Goal: Task Accomplishment & Management: Manage account settings

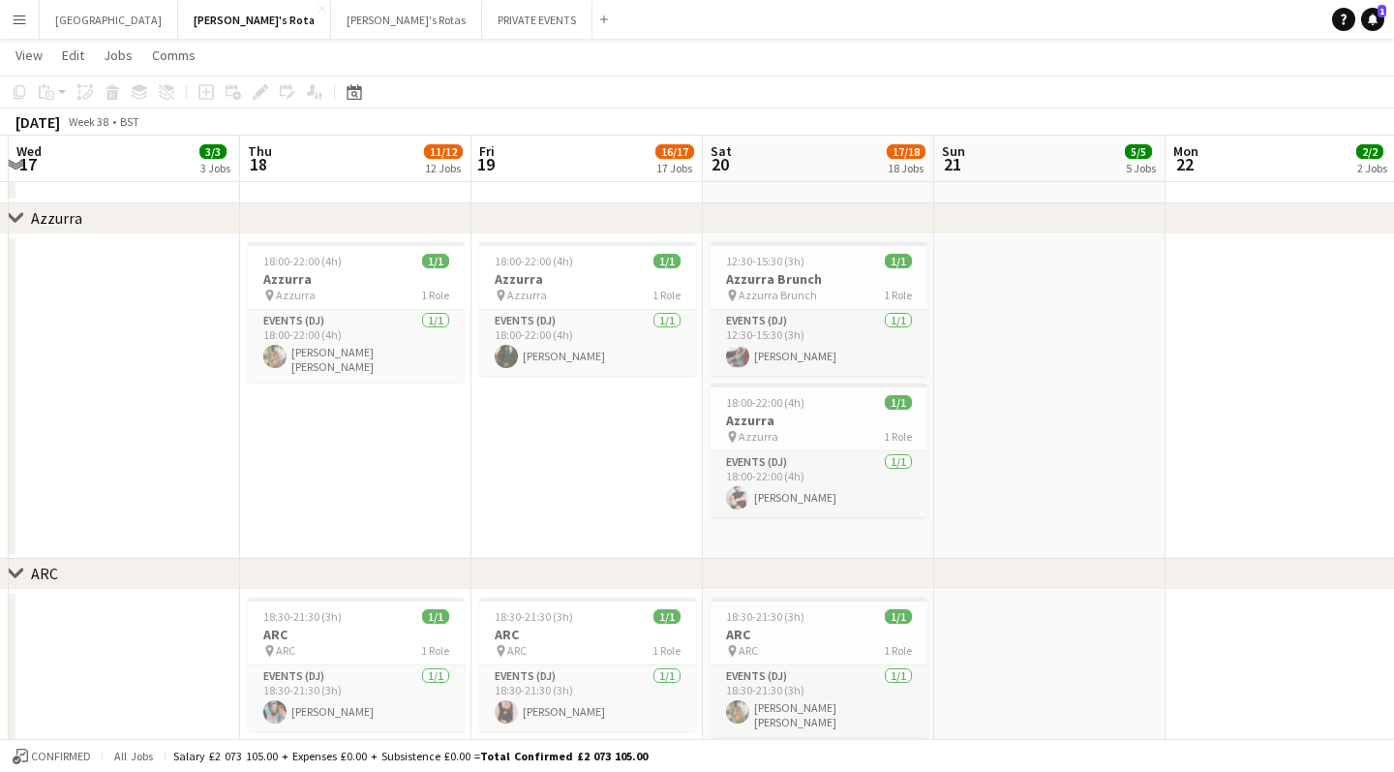
scroll to position [0, 966]
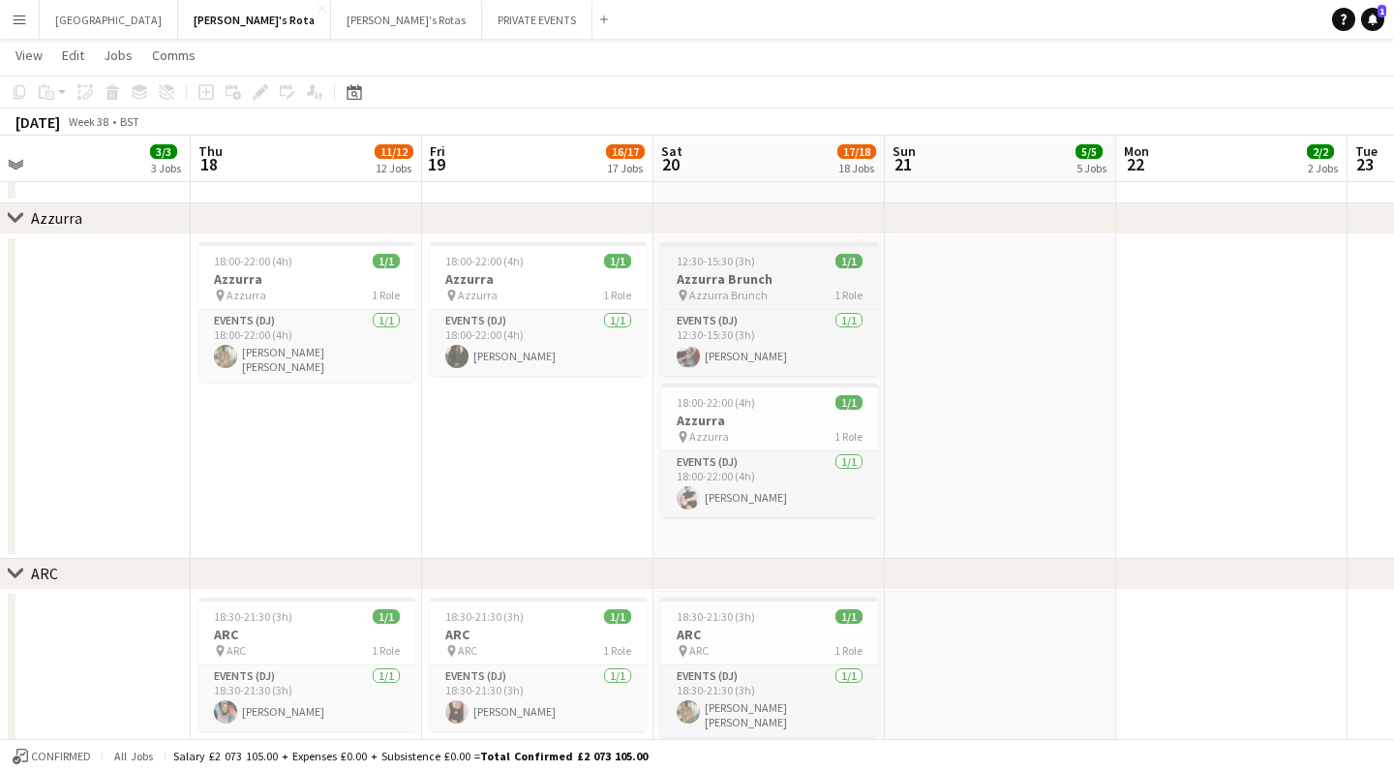
click at [743, 261] on span "12:30-15:30 (3h)" at bounding box center [716, 261] width 78 height 15
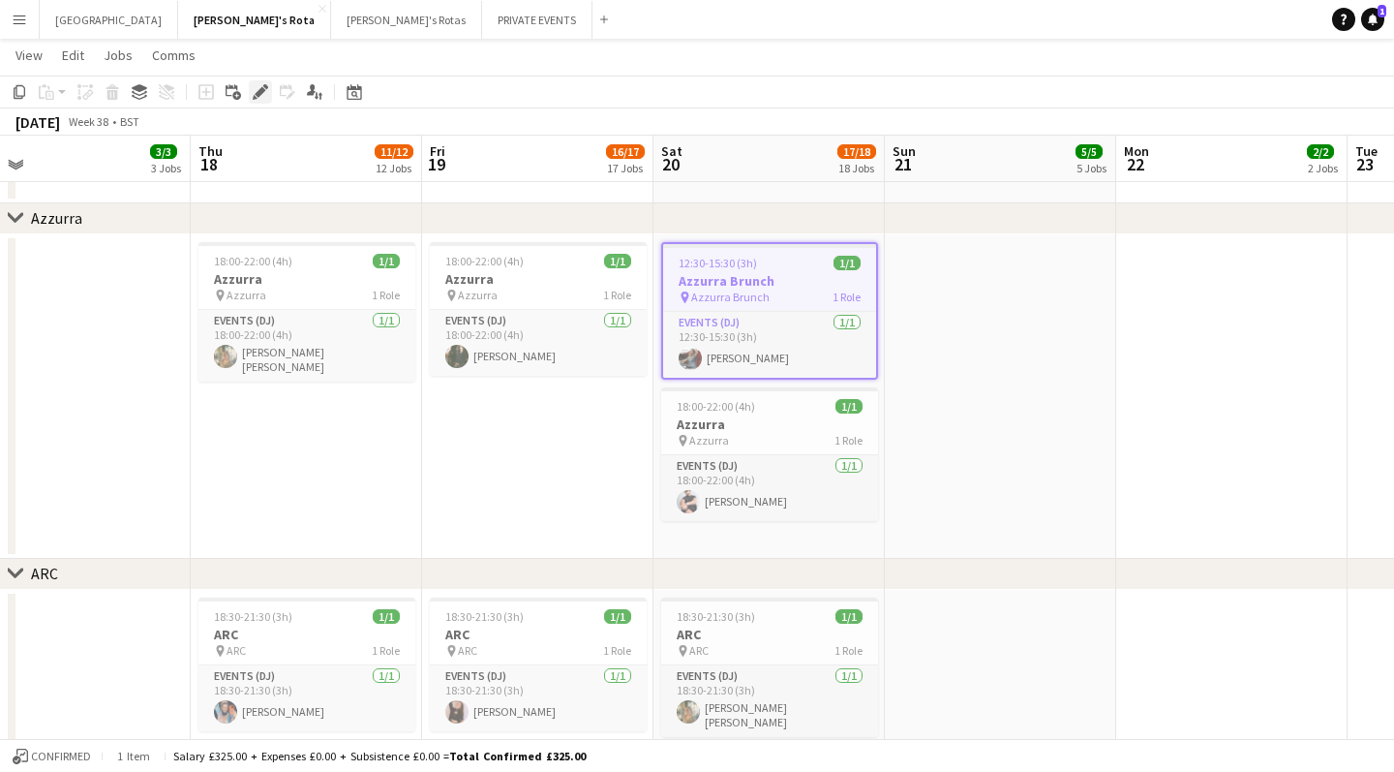
click at [264, 90] on icon at bounding box center [260, 92] width 11 height 11
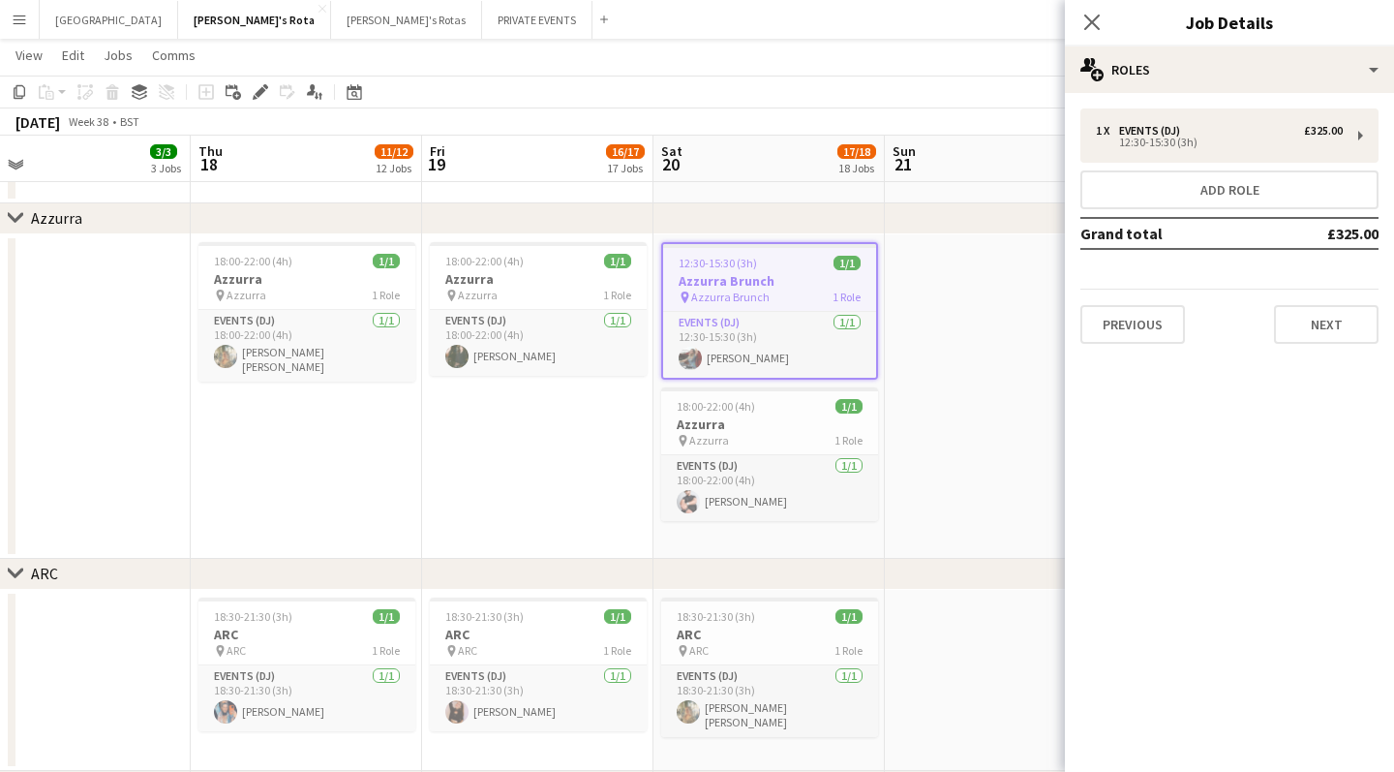
click at [255, 78] on app-toolbar "Copy Paste Paste Command V Paste with crew Command Shift V Paste linked Job [GE…" at bounding box center [697, 92] width 1394 height 33
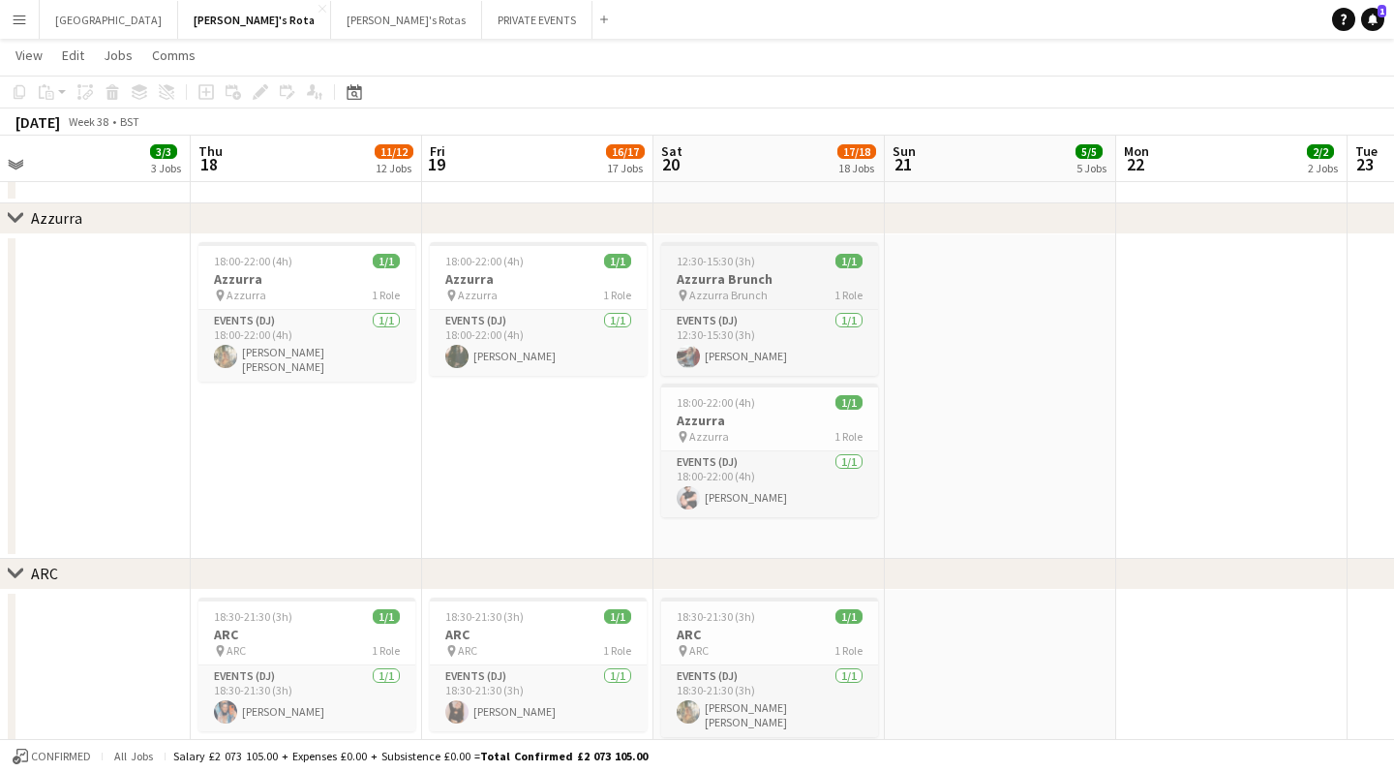
click at [708, 270] on h3 "Azzurra Brunch" at bounding box center [769, 278] width 217 height 17
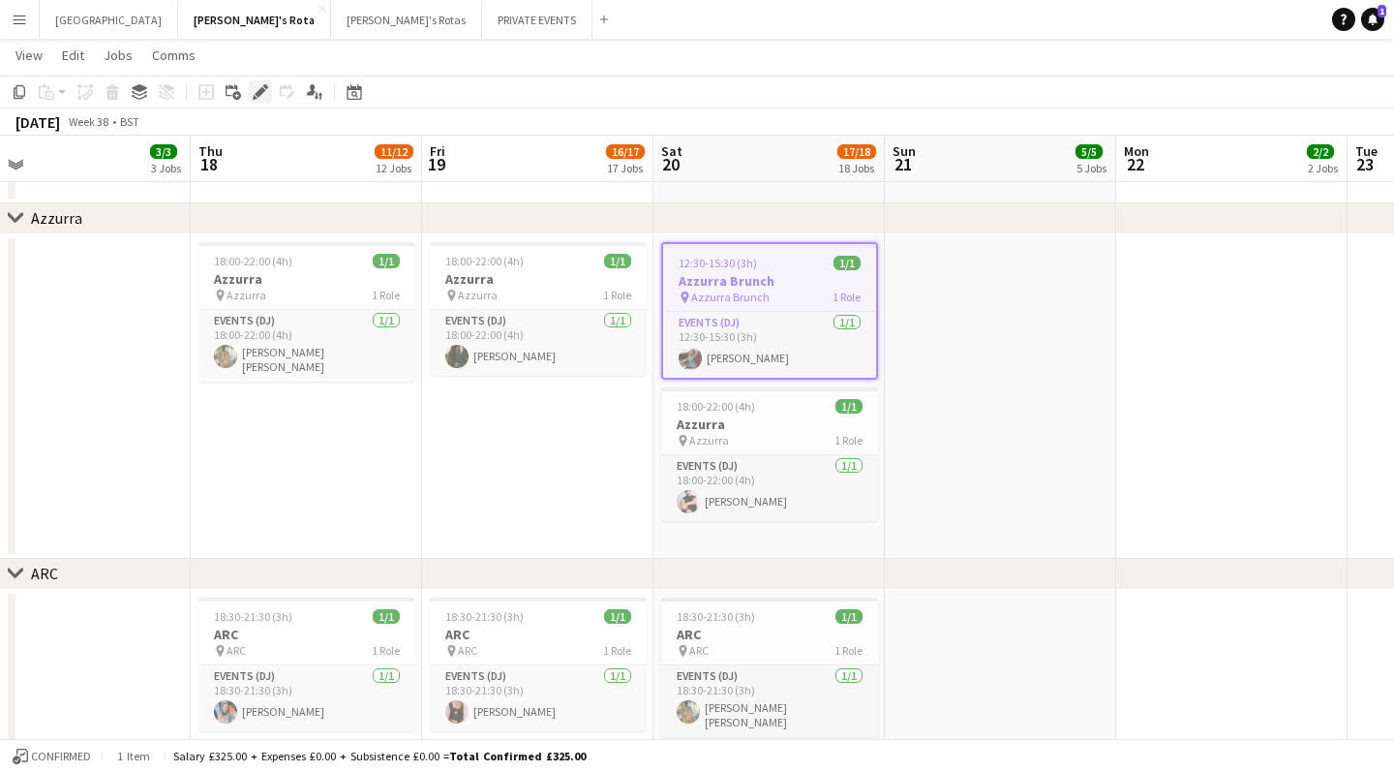
click at [258, 84] on icon "Edit" at bounding box center [260, 91] width 15 height 15
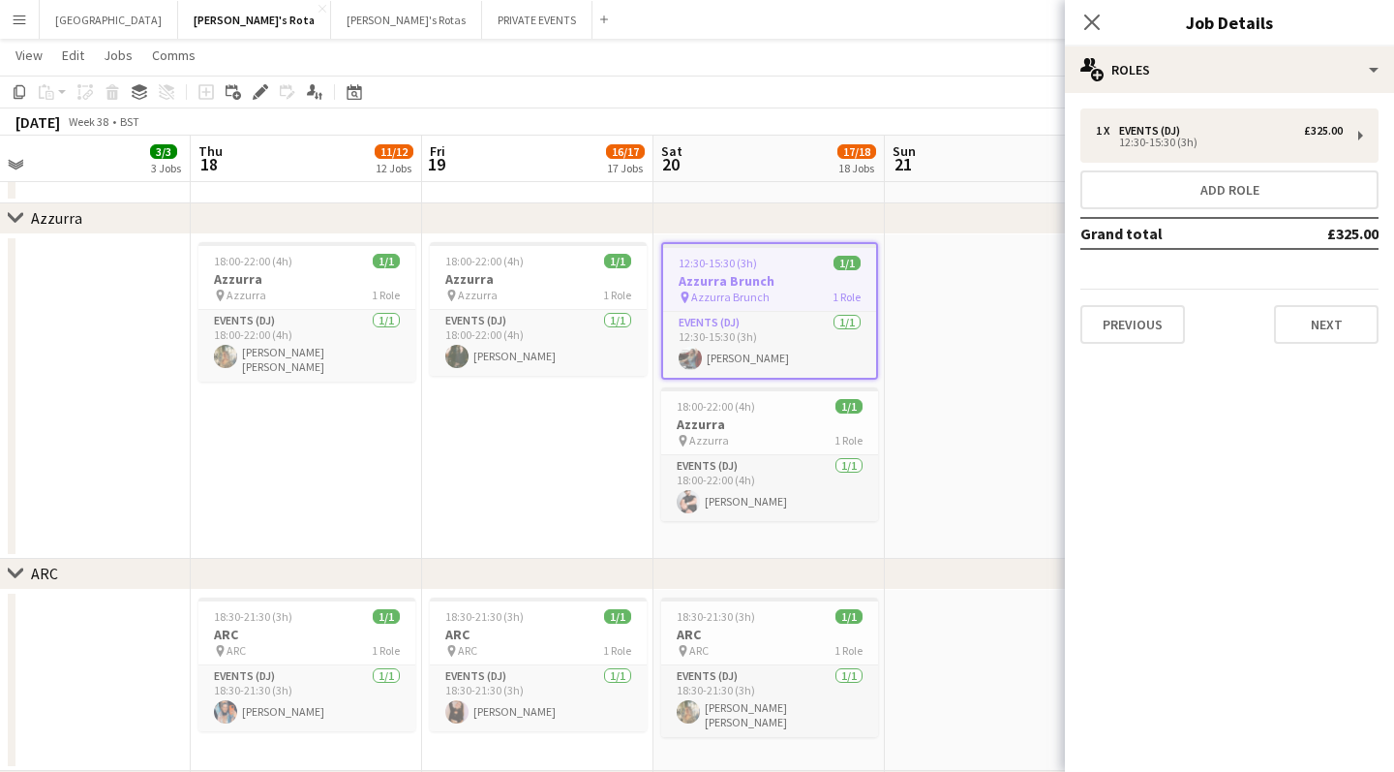
click at [315, 441] on app-date-cell "18:00-22:00 (4h) 1/1 Azzurra pin Azzurra 1 Role Events (DJ) [DATE] 18:00-22:00 …" at bounding box center [306, 396] width 231 height 324
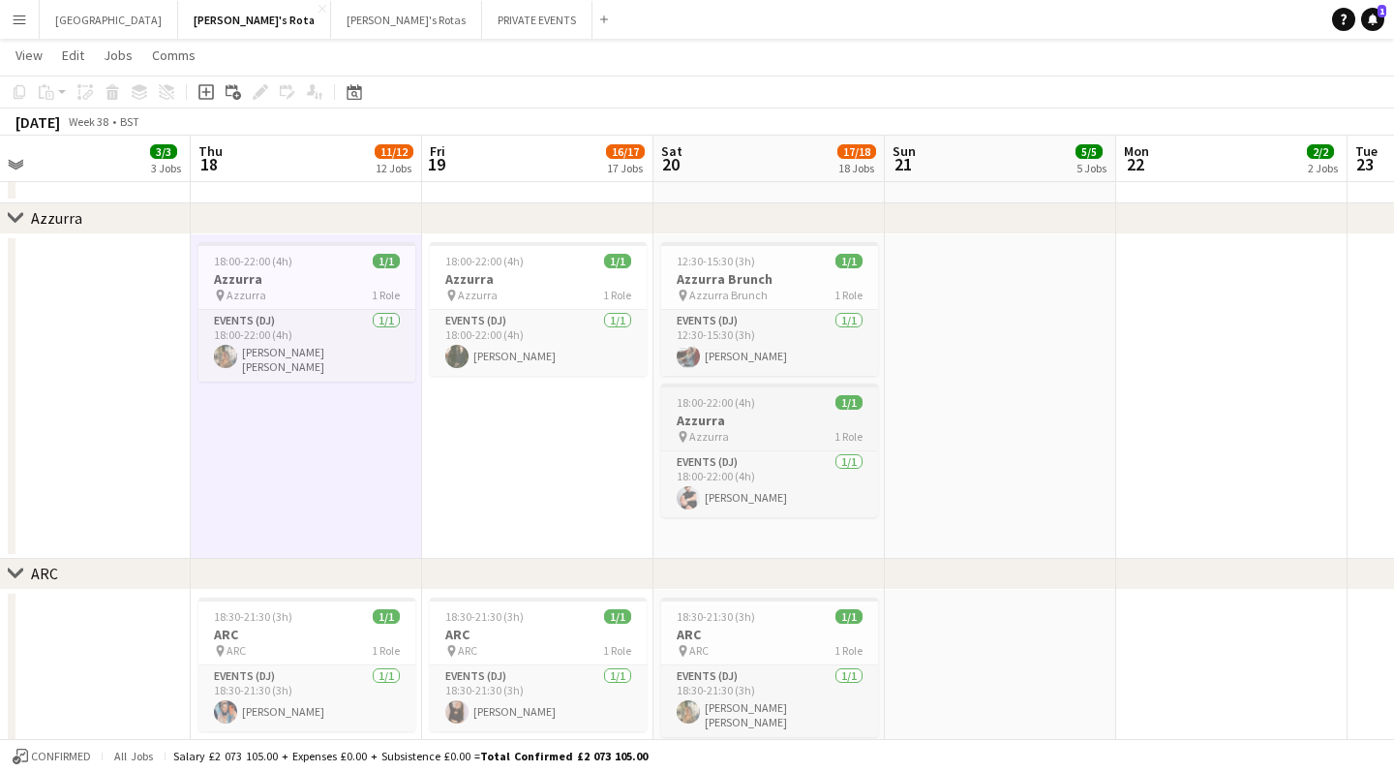
click at [722, 425] on h3 "Azzurra" at bounding box center [769, 420] width 217 height 17
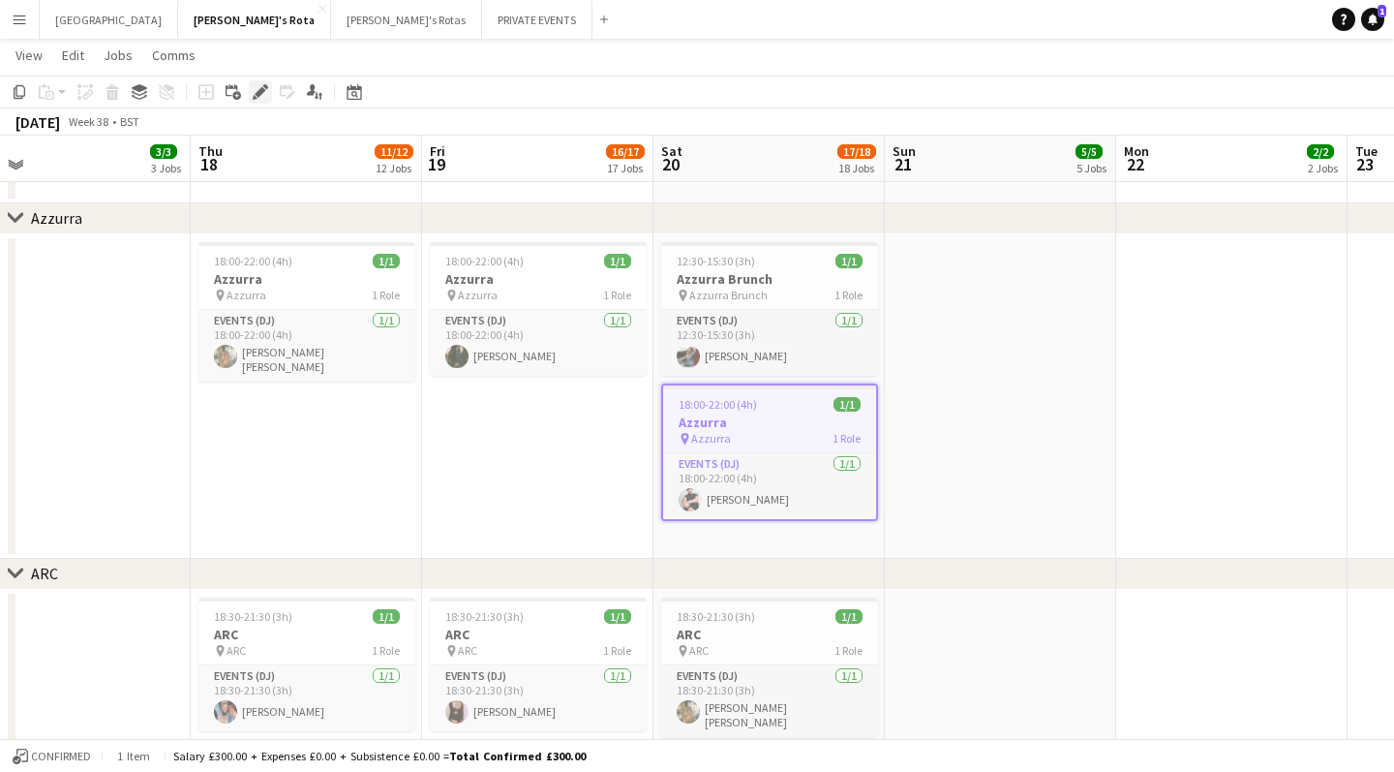
click at [266, 97] on icon "Edit" at bounding box center [260, 91] width 15 height 15
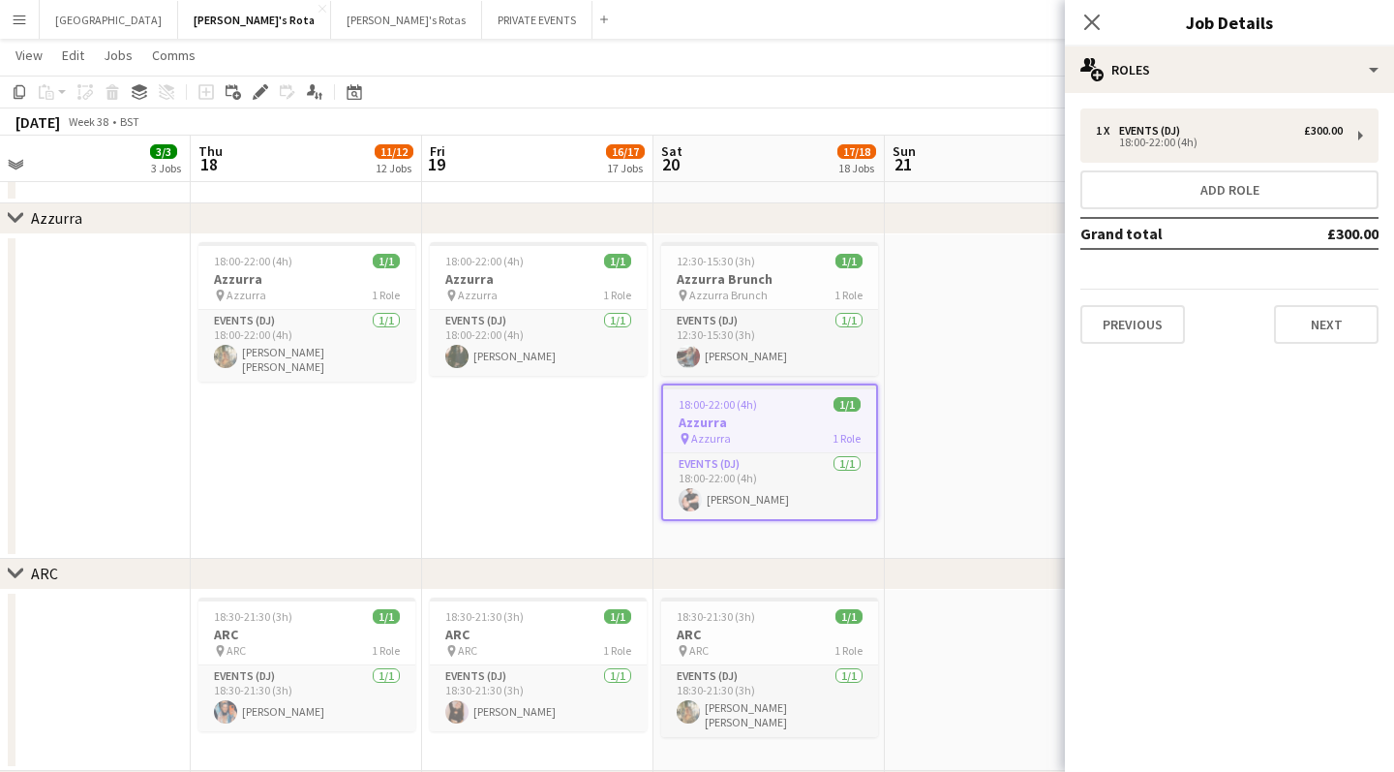
click at [329, 468] on app-date-cell "18:00-22:00 (4h) 1/1 Azzurra pin Azzurra 1 Role Events (DJ) [DATE] 18:00-22:00 …" at bounding box center [306, 396] width 231 height 324
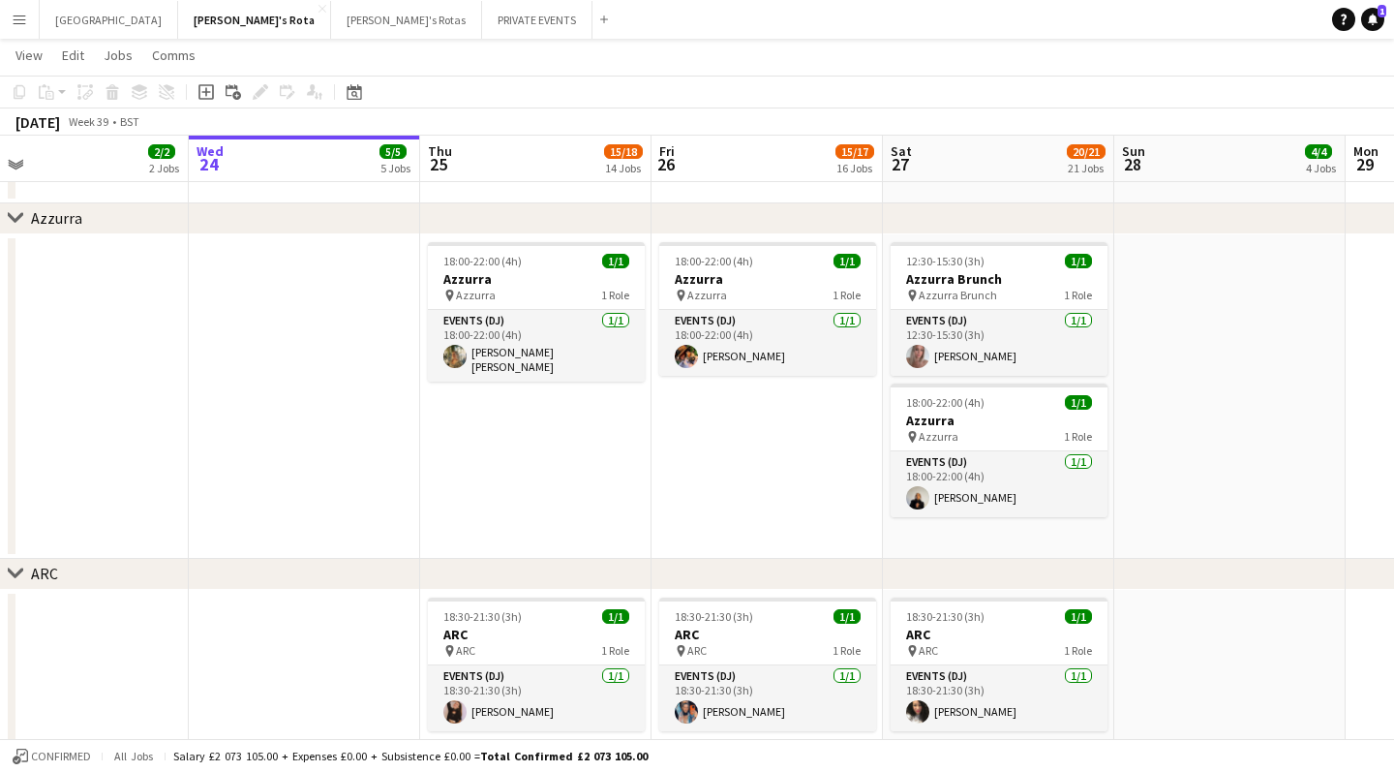
scroll to position [0, 969]
click at [960, 273] on h3 "Azzurra Brunch" at bounding box center [998, 278] width 217 height 17
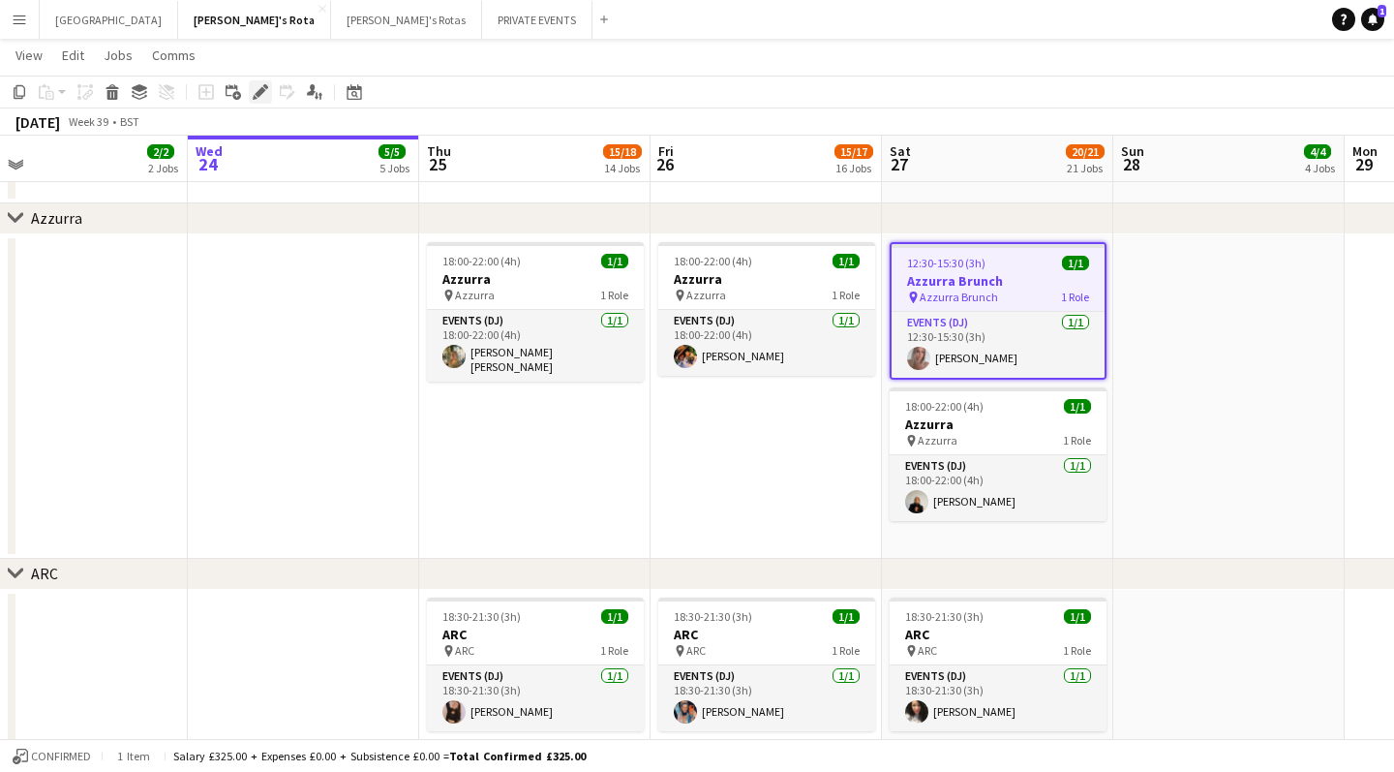
click at [265, 86] on icon at bounding box center [265, 86] width 5 height 5
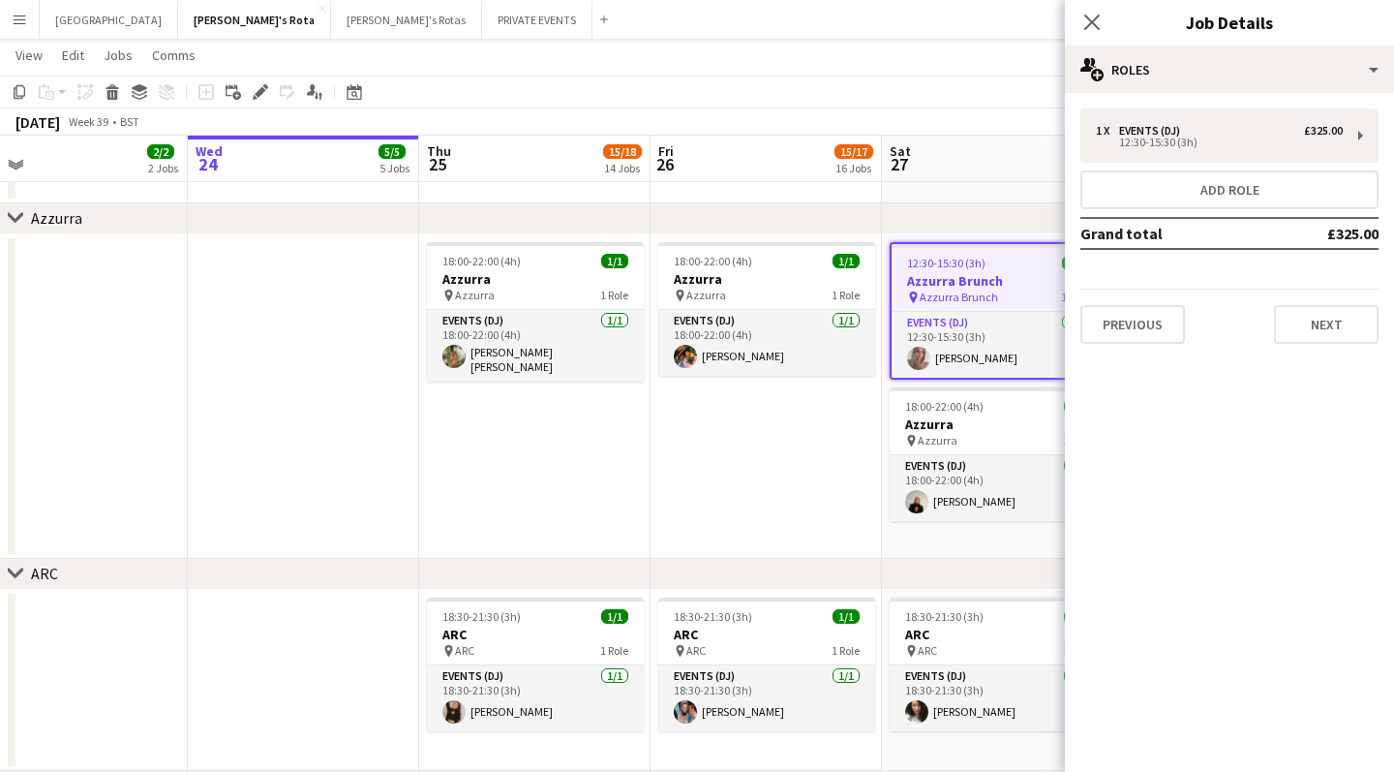
click at [282, 363] on app-date-cell at bounding box center [303, 396] width 231 height 324
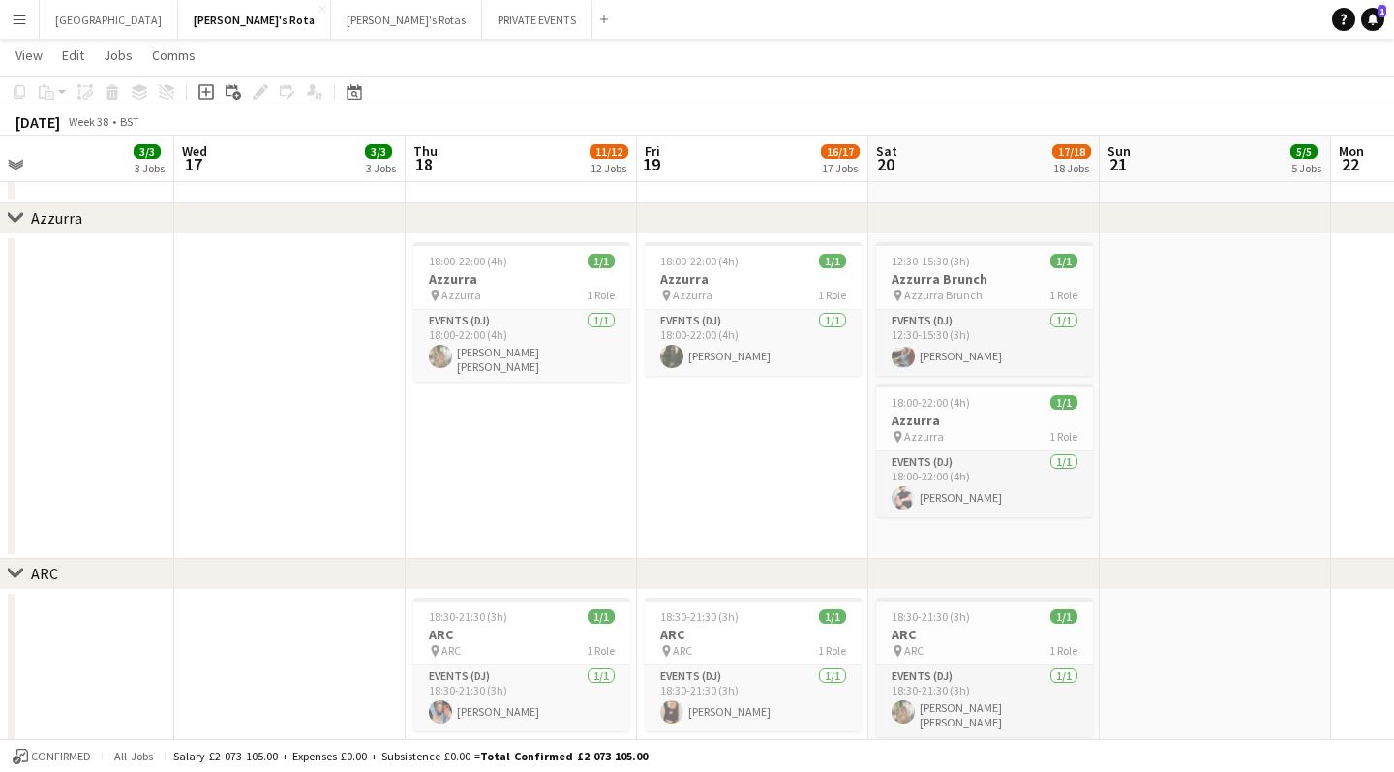
scroll to position [0, 516]
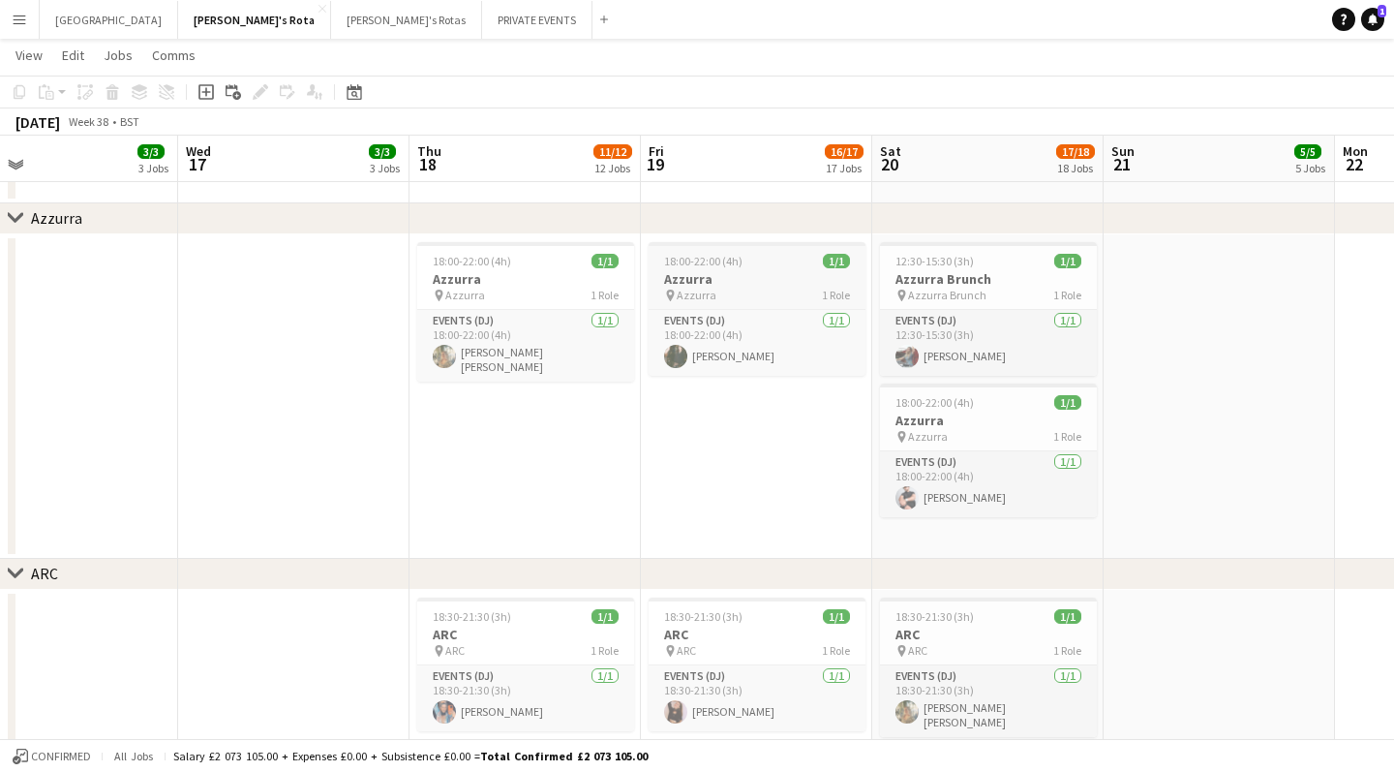
click at [684, 285] on h3 "Azzurra" at bounding box center [757, 278] width 217 height 17
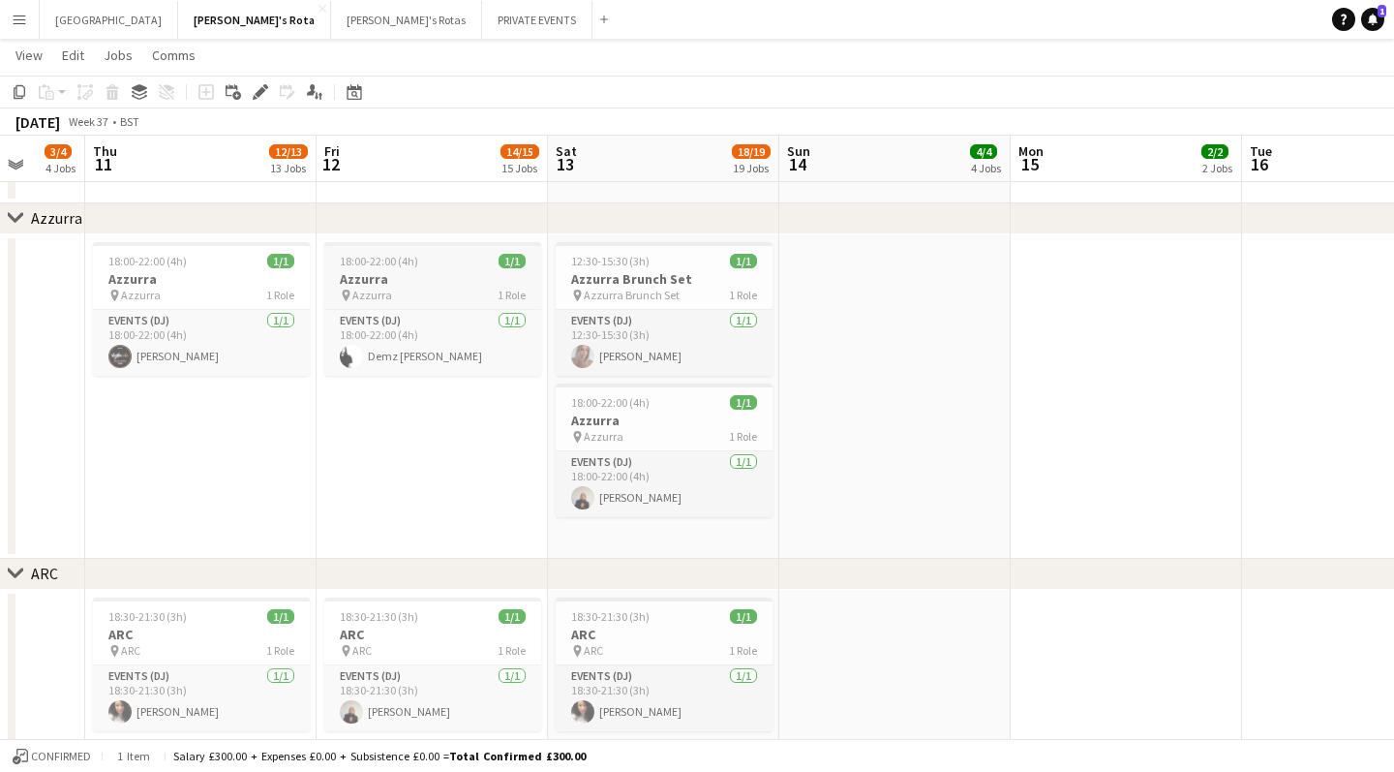
scroll to position [0, 843]
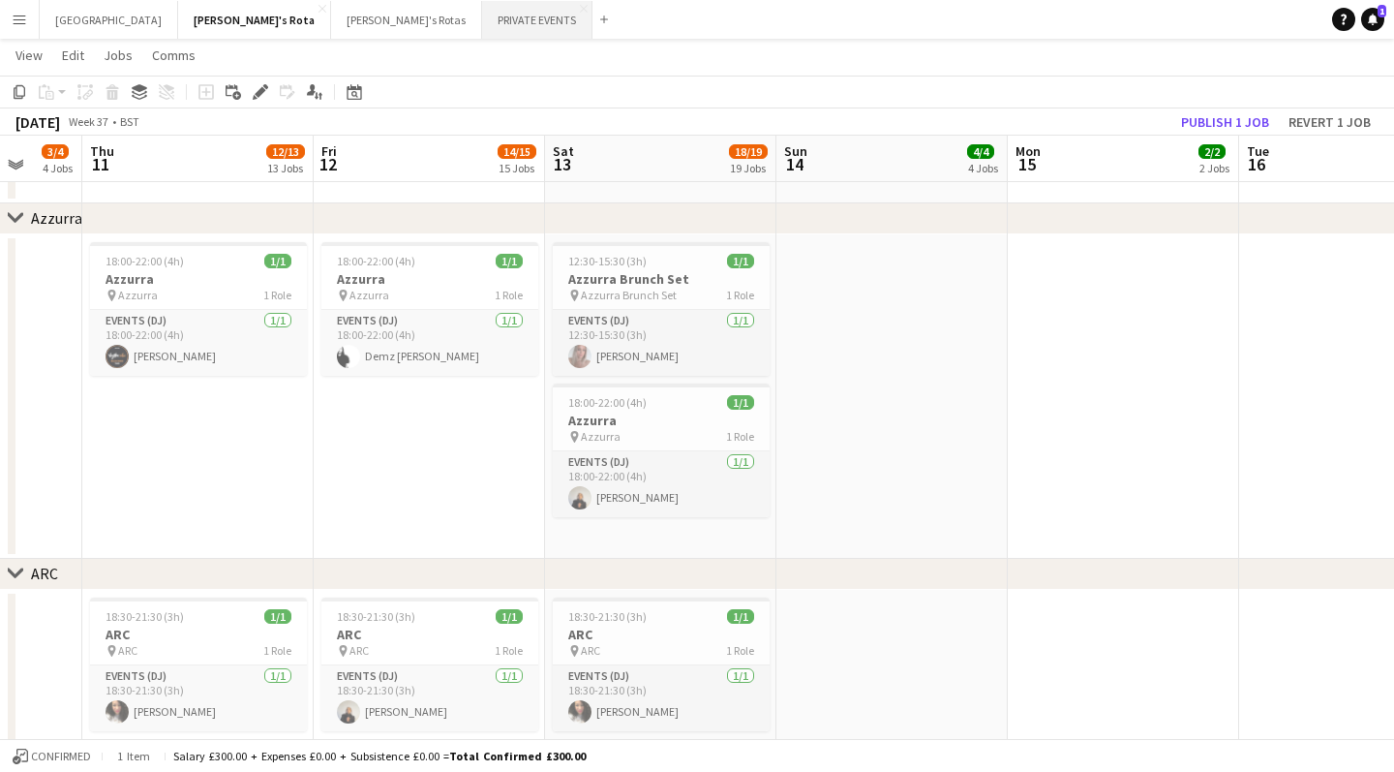
click at [482, 12] on button "PRIVATE EVENTS Close" at bounding box center [537, 20] width 110 height 38
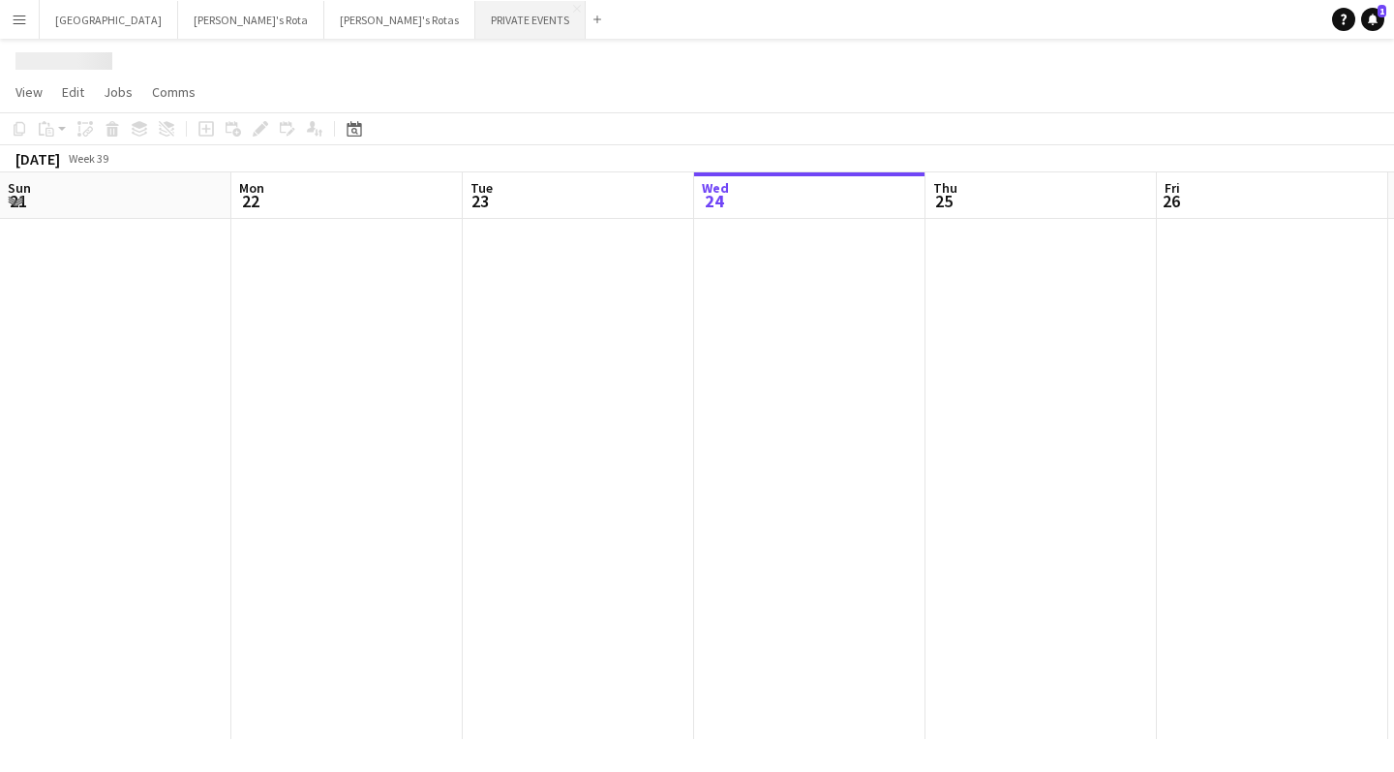
scroll to position [0, 463]
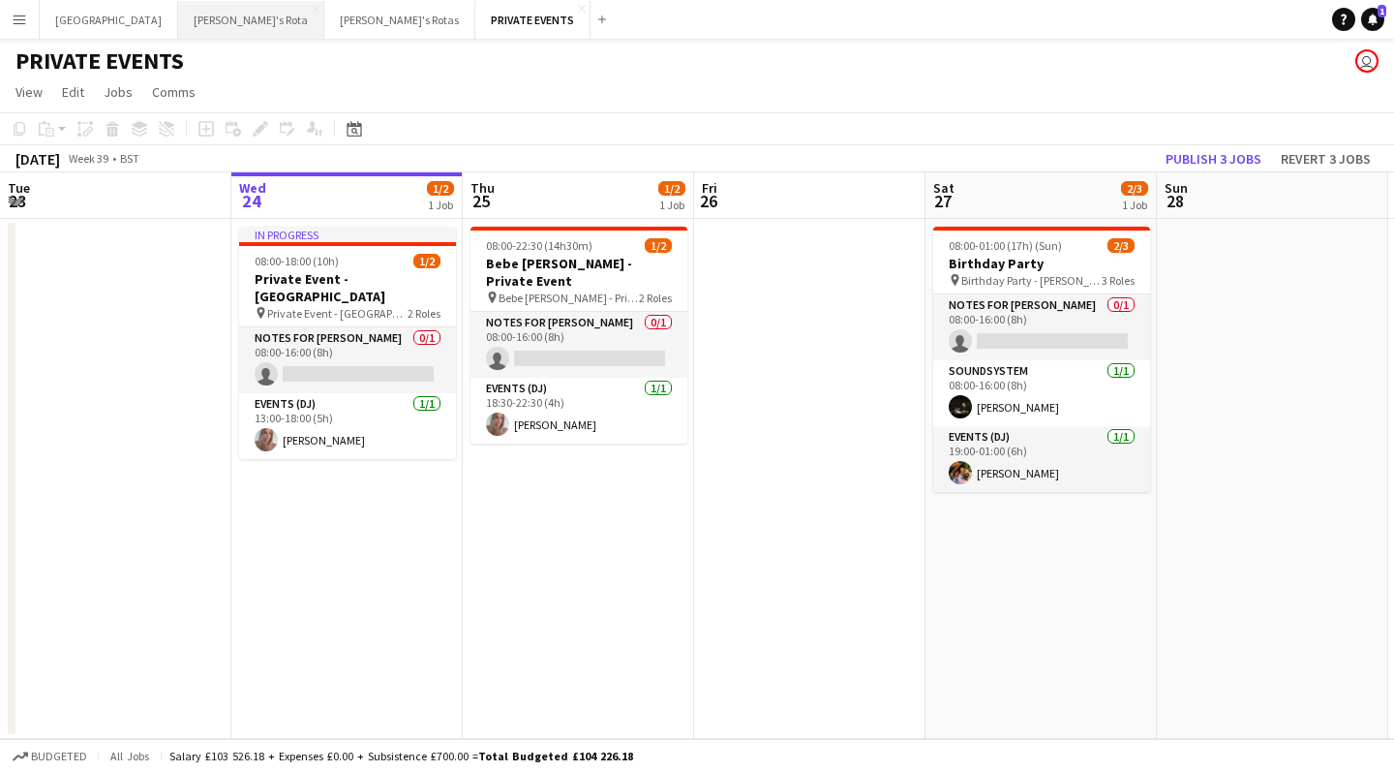
click at [178, 16] on button "[PERSON_NAME]'s Rota Close" at bounding box center [251, 20] width 146 height 38
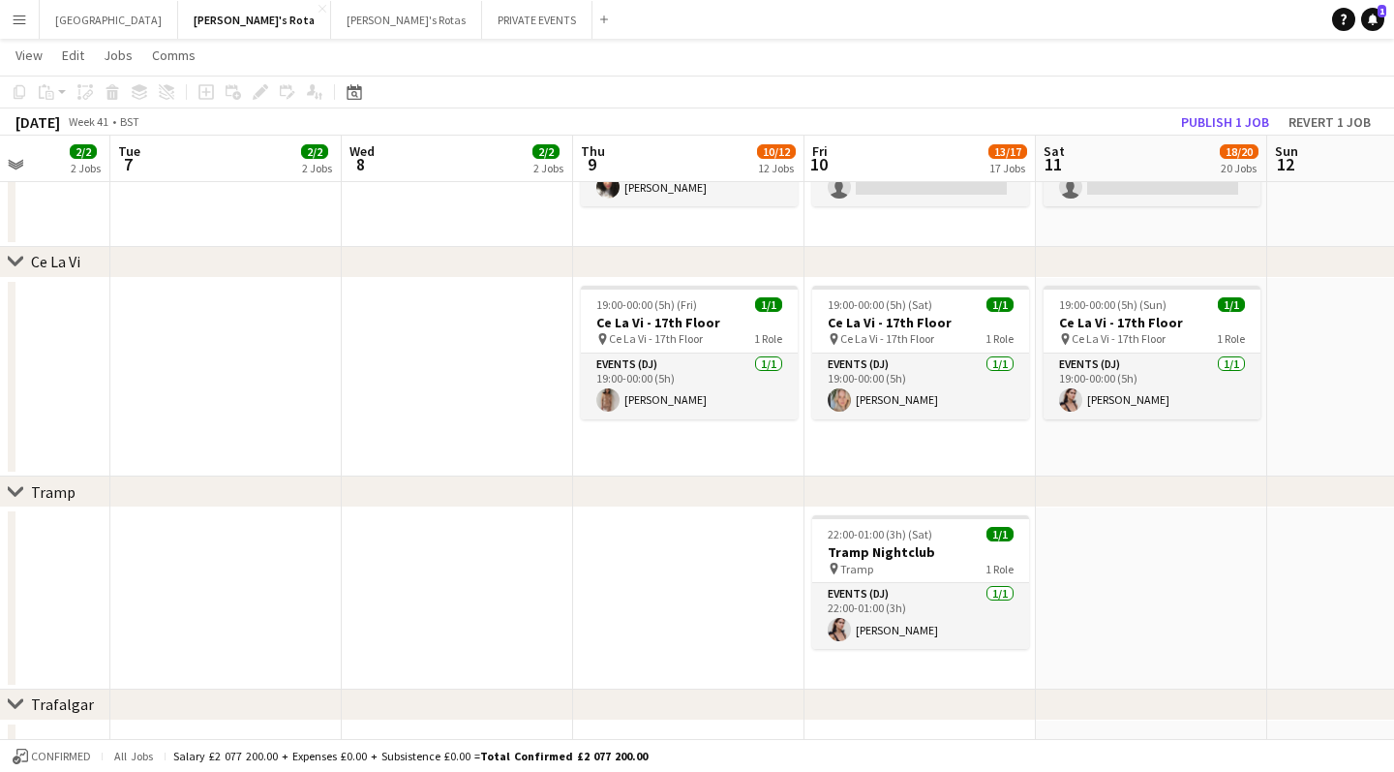
scroll to position [0, 593]
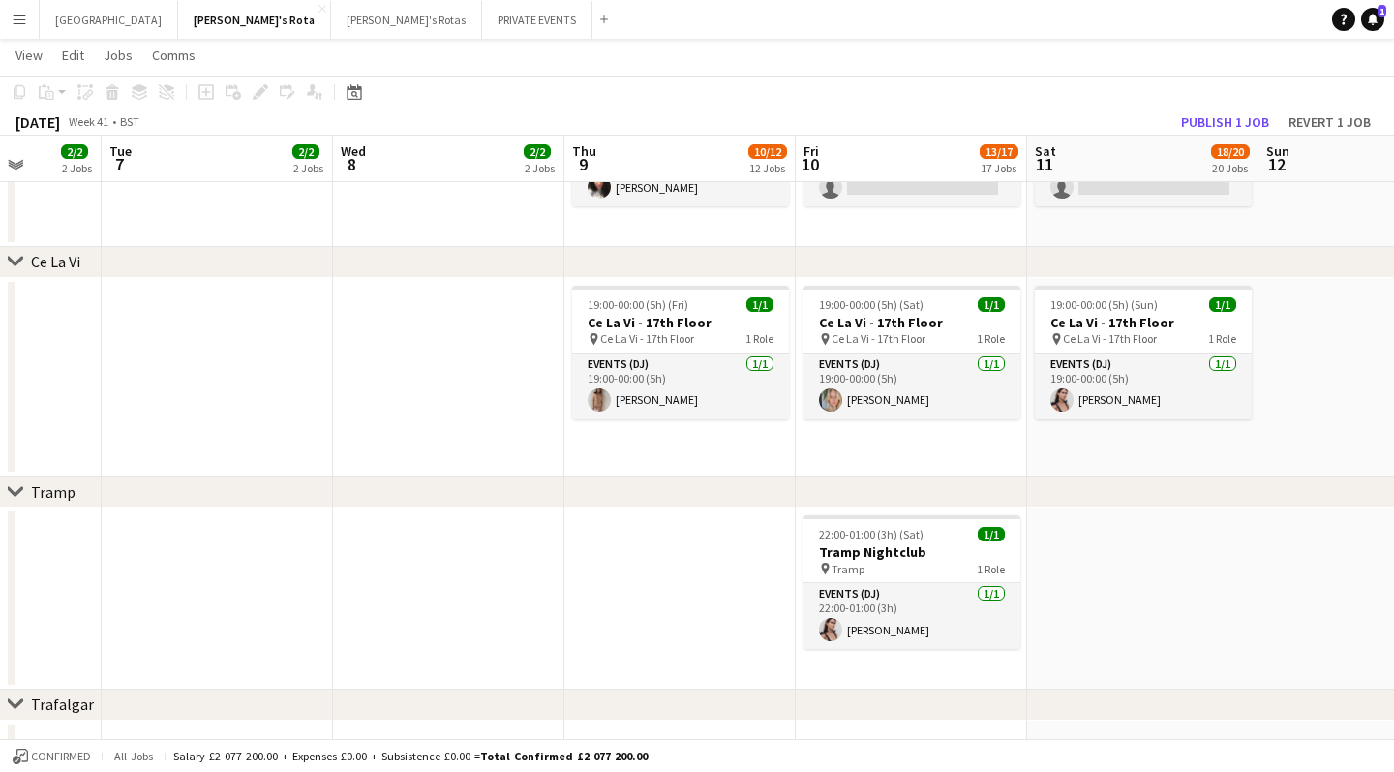
click at [390, 306] on app-date-cell at bounding box center [448, 377] width 231 height 199
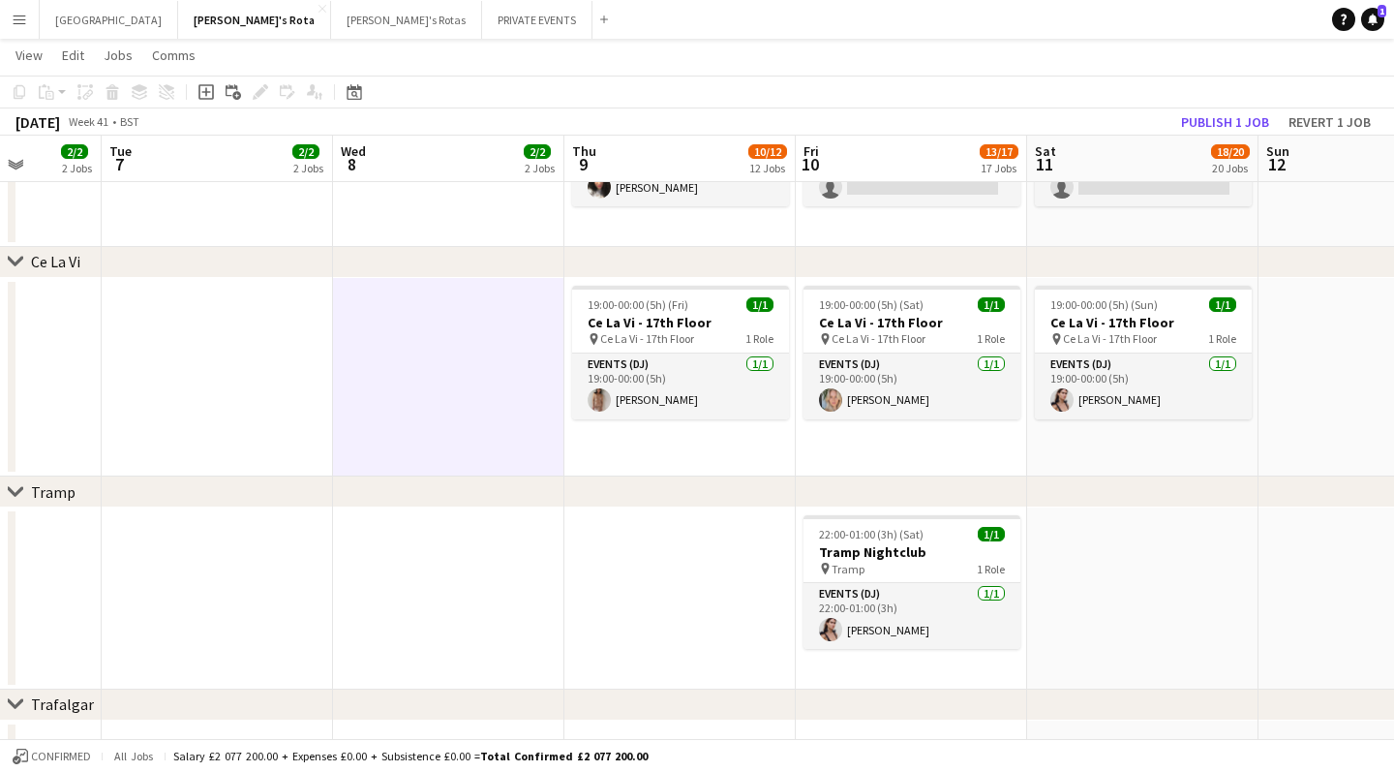
click at [401, 330] on app-date-cell at bounding box center [448, 377] width 231 height 199
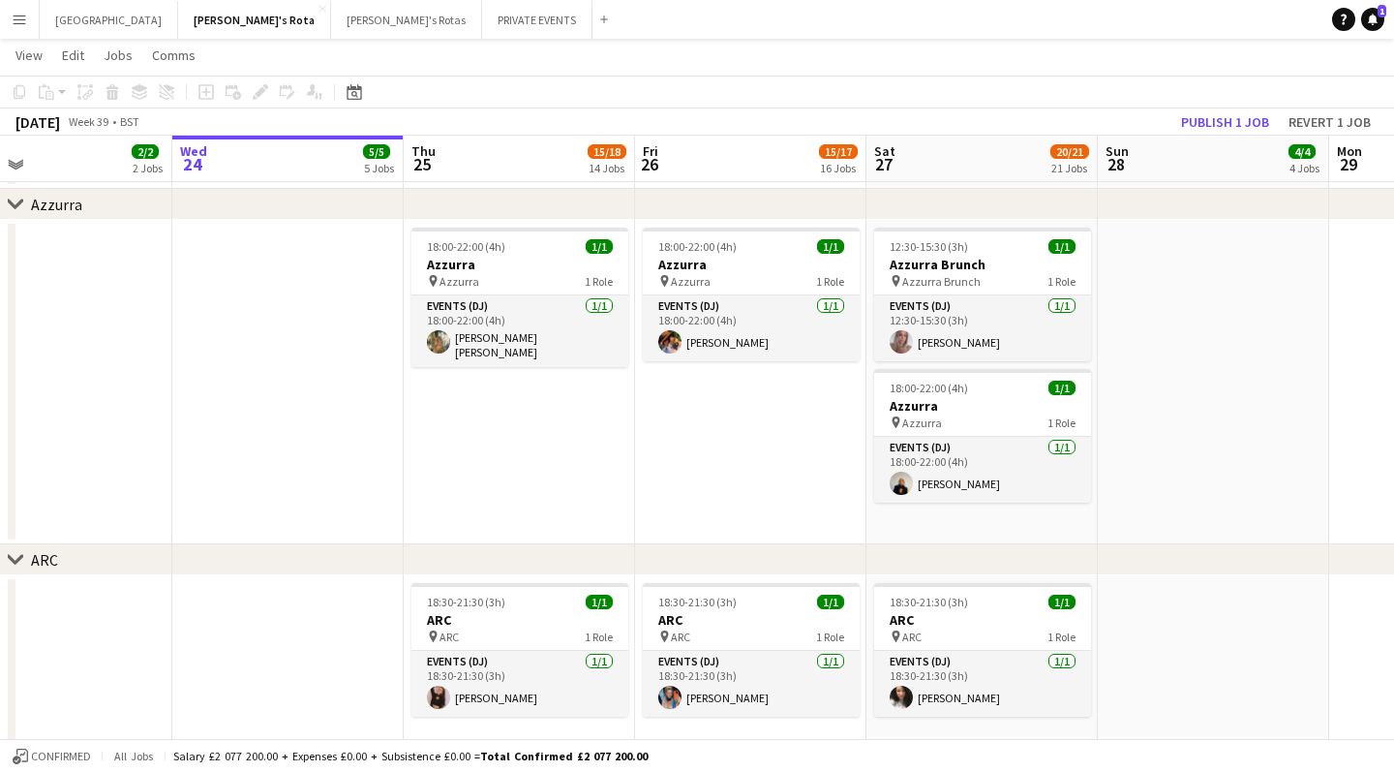
scroll to position [0, 523]
click at [976, 260] on h3 "Azzurra Brunch" at bounding box center [981, 264] width 217 height 17
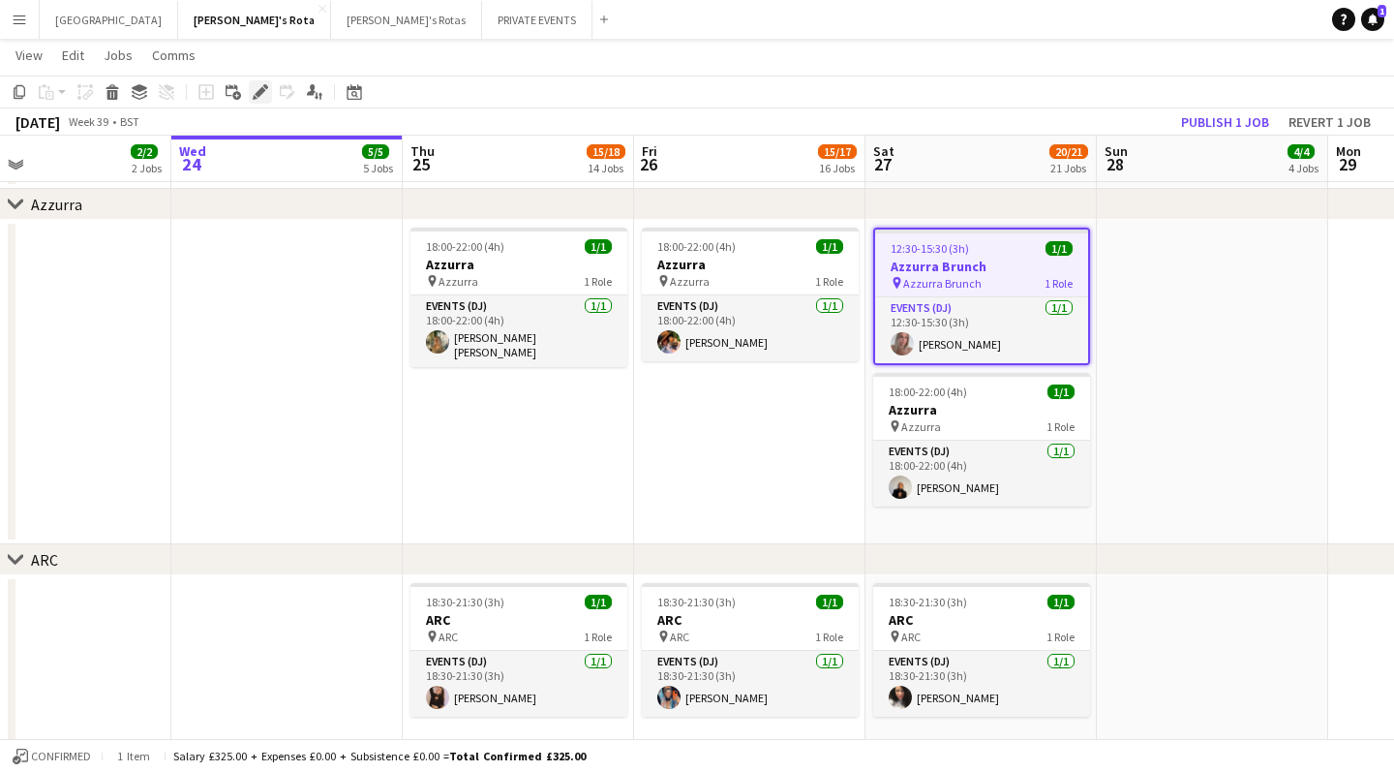
click at [261, 90] on icon at bounding box center [260, 92] width 11 height 11
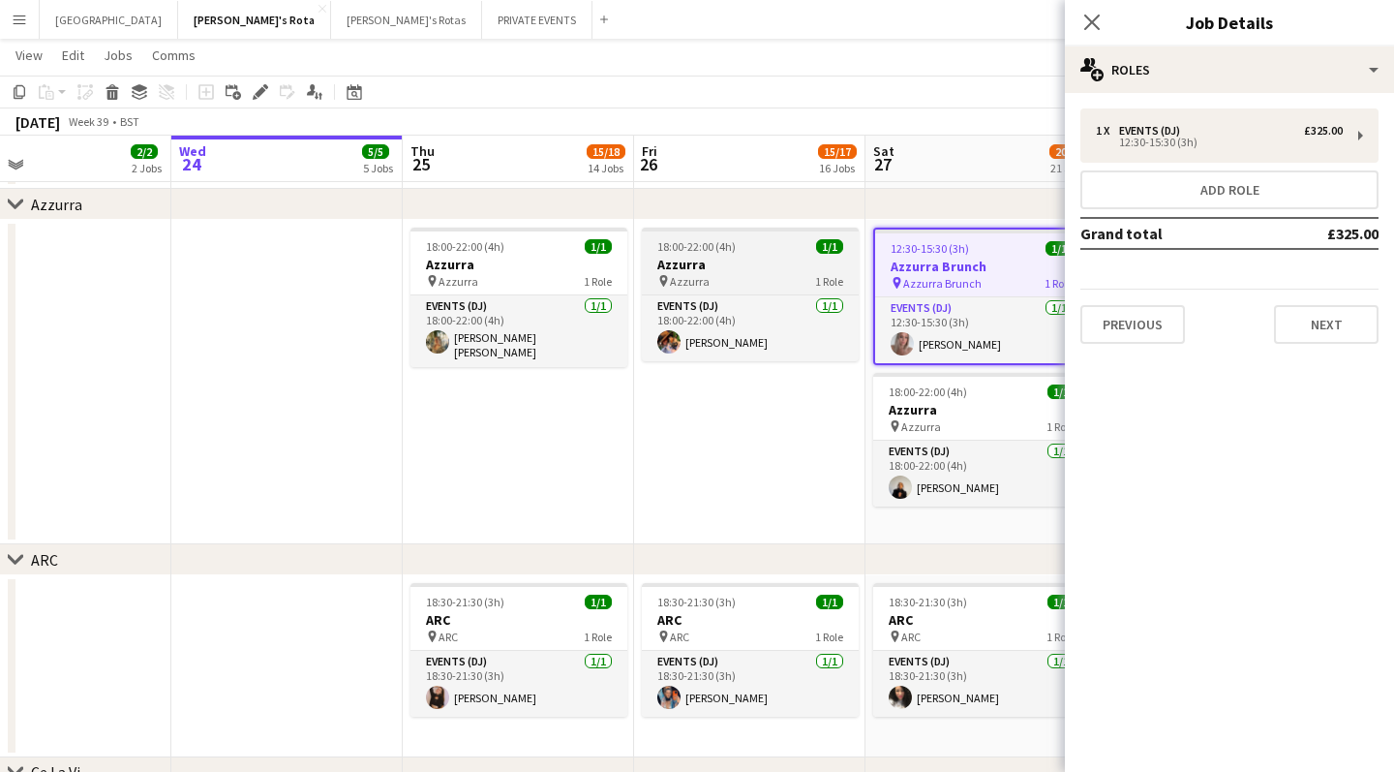
click at [748, 251] on div "18:00-22:00 (4h) 1/1" at bounding box center [750, 246] width 217 height 15
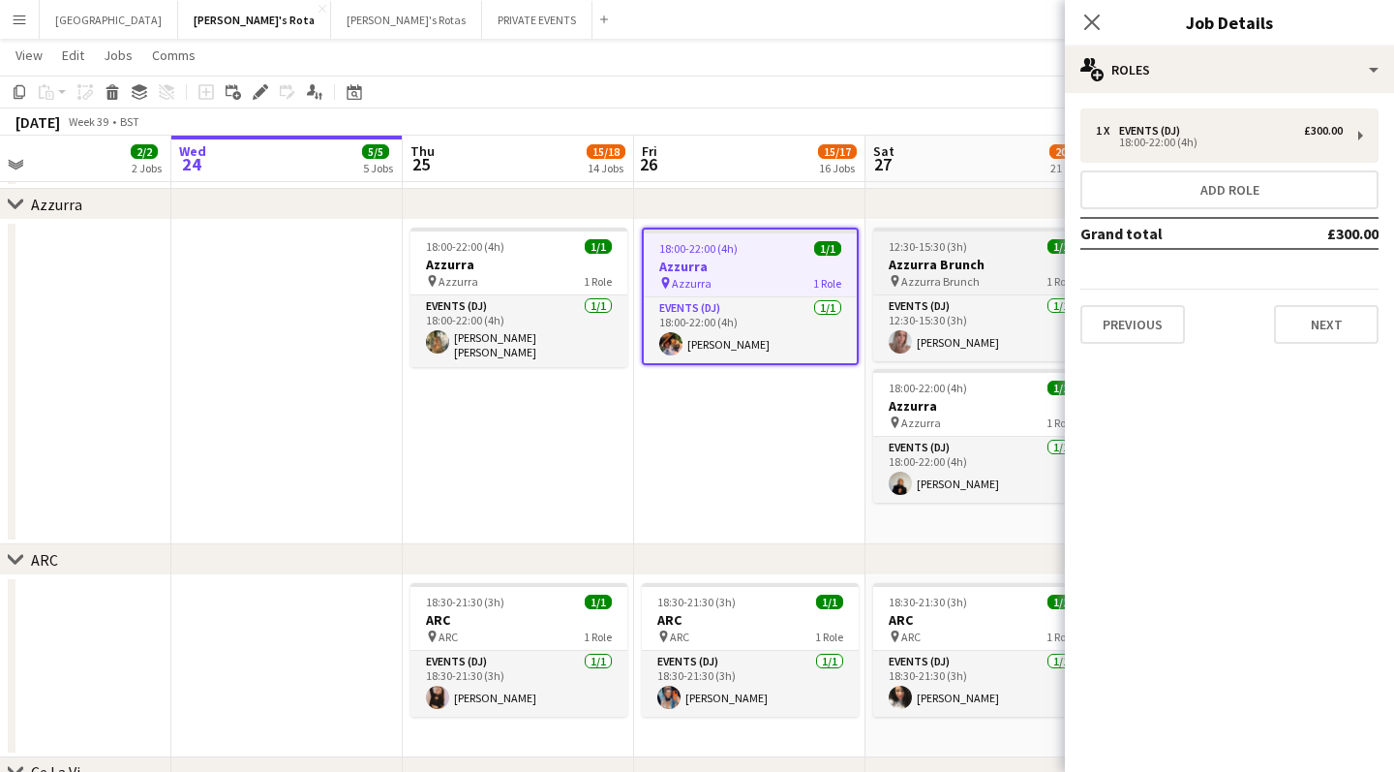
click at [934, 257] on h3 "Azzurra Brunch" at bounding box center [981, 264] width 217 height 17
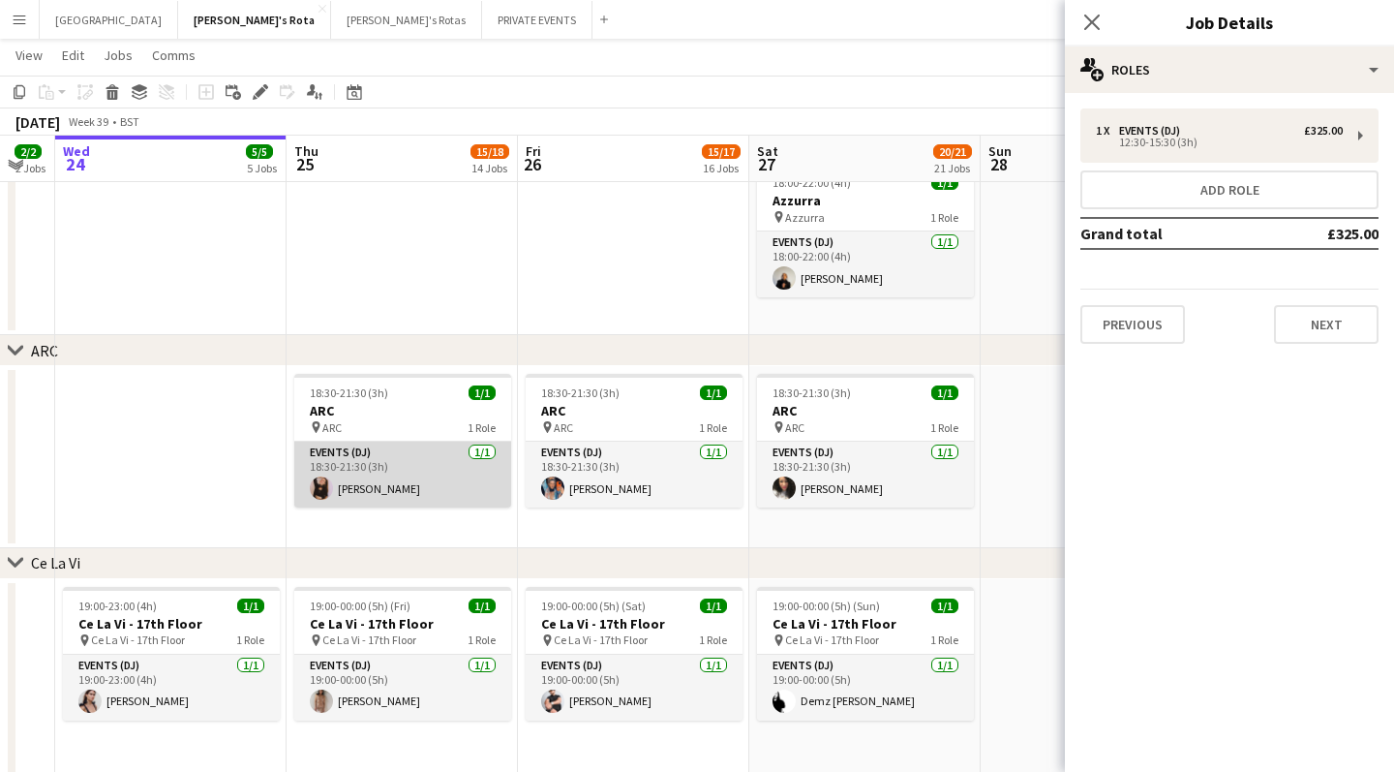
scroll to position [0, 637]
